Goal: Information Seeking & Learning: Learn about a topic

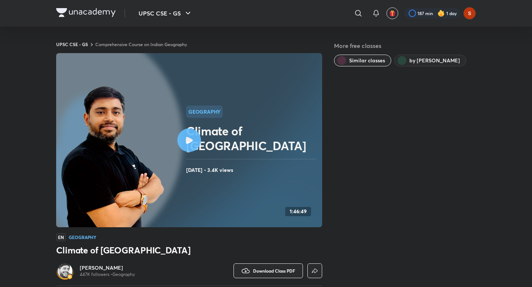
click at [181, 15] on button "UPSC CSE - GS" at bounding box center [165, 13] width 63 height 15
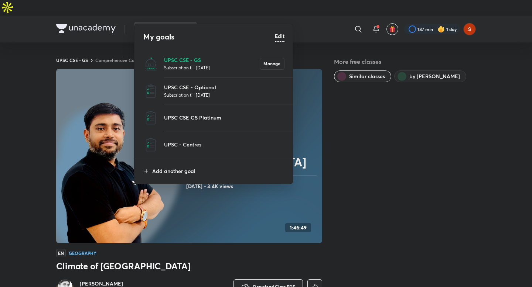
click at [180, 63] on p "UPSC CSE - GS" at bounding box center [212, 60] width 96 height 8
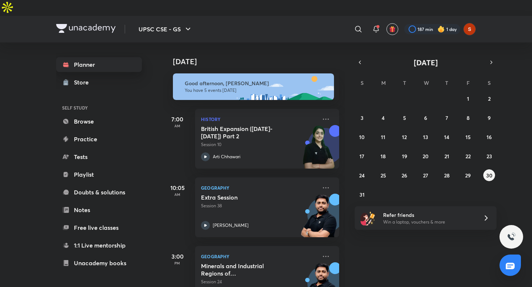
click at [77, 57] on link "Planner" at bounding box center [99, 64] width 86 height 15
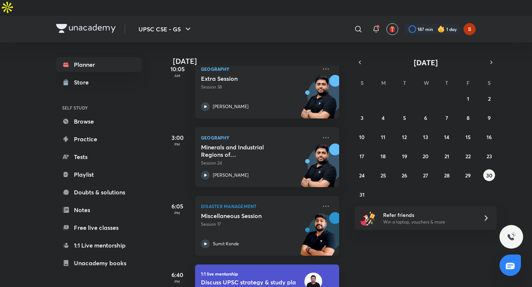
scroll to position [123, 0]
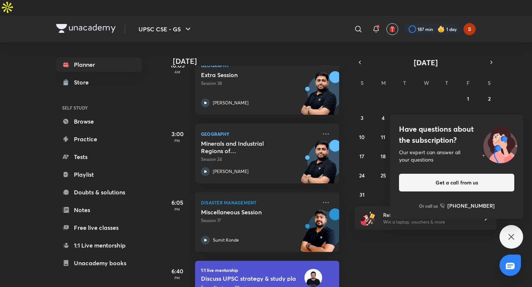
click at [513, 236] on icon at bounding box center [511, 237] width 9 height 9
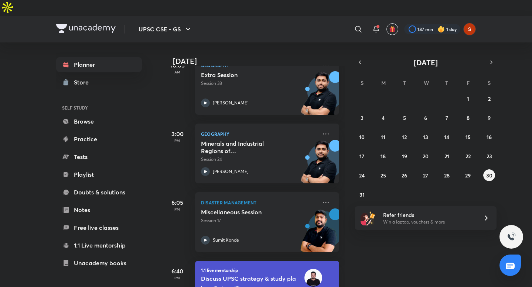
click at [406, 243] on div "[DATE] Good afternoon, [PERSON_NAME] You have 5 events [DATE] 7:00 AM History B…" at bounding box center [347, 172] width 368 height 261
click at [208, 167] on icon at bounding box center [205, 171] width 9 height 9
